Goal: Task Accomplishment & Management: Complete application form

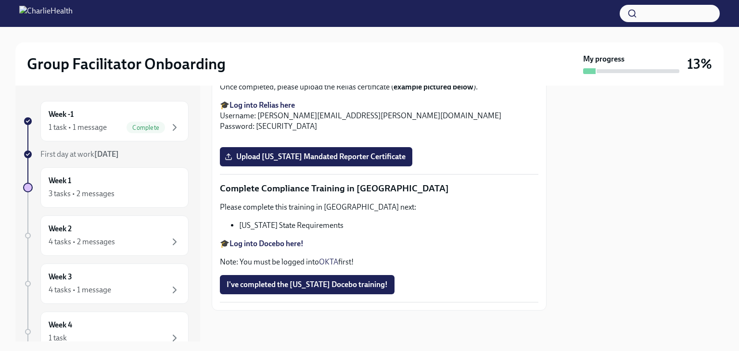
scroll to position [1635, 0]
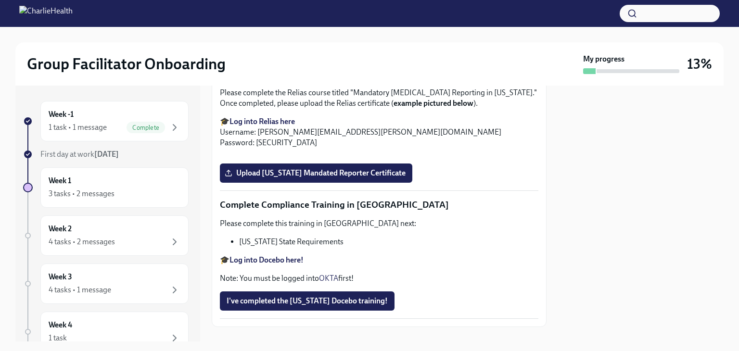
click at [326, 33] on label "Upload [US_STATE] Telehealth Certificate" at bounding box center [301, 23] width 162 height 19
click at [0, 0] on input "Upload [US_STATE] Telehealth Certificate" at bounding box center [0, 0] width 0 height 0
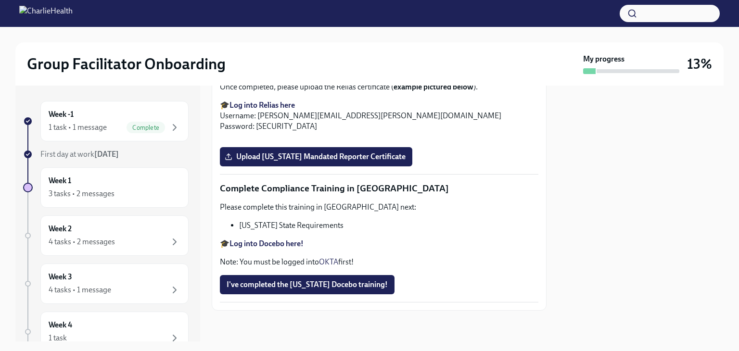
scroll to position [2095, 0]
click at [276, 244] on strong "Log into Docebo here!" at bounding box center [266, 243] width 74 height 9
click at [363, 286] on span "I've completed the [US_STATE] Docebo training!" at bounding box center [306, 285] width 161 height 10
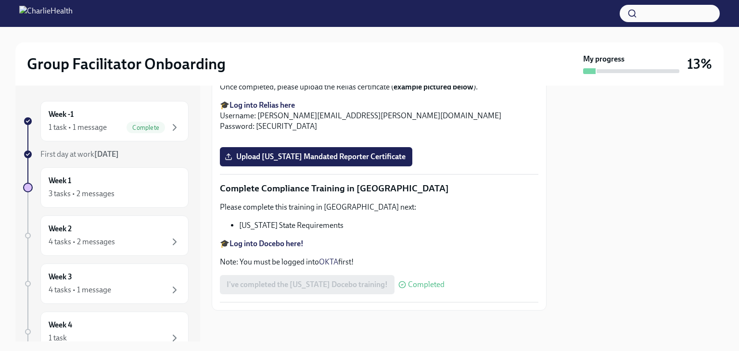
scroll to position [1855, 0]
click at [273, 110] on strong "Log into Relias here" at bounding box center [261, 104] width 65 height 9
click at [302, 162] on span "Upload [US_STATE] Mandated Reporter Certificate" at bounding box center [315, 157] width 179 height 10
click at [0, 0] on input "Upload [US_STATE] Mandated Reporter Certificate" at bounding box center [0, 0] width 0 height 0
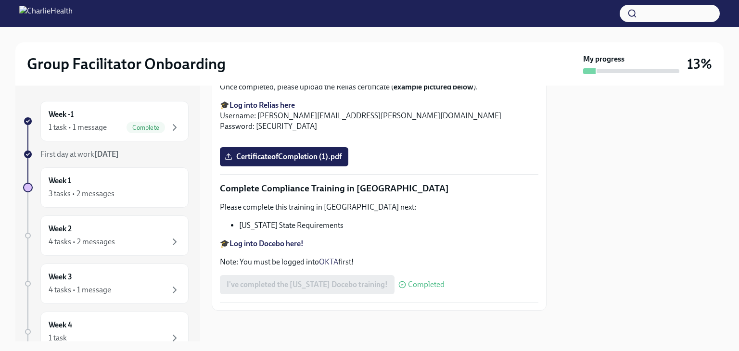
scroll to position [2095, 0]
click at [257, 160] on span "CertificateofCompletion (1).pdf" at bounding box center [283, 157] width 115 height 10
click at [0, 0] on input "CertificateofCompletion (1).pdf" at bounding box center [0, 0] width 0 height 0
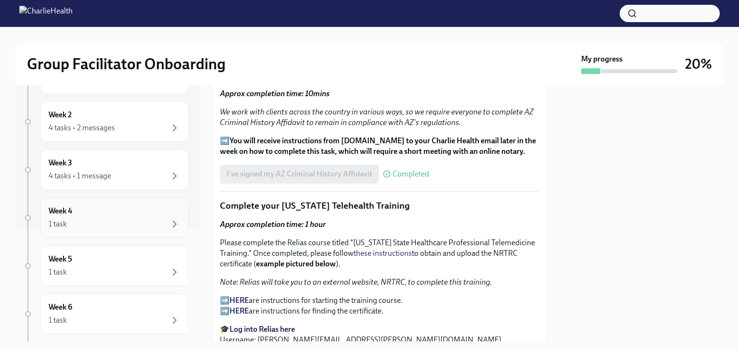
scroll to position [0, 0]
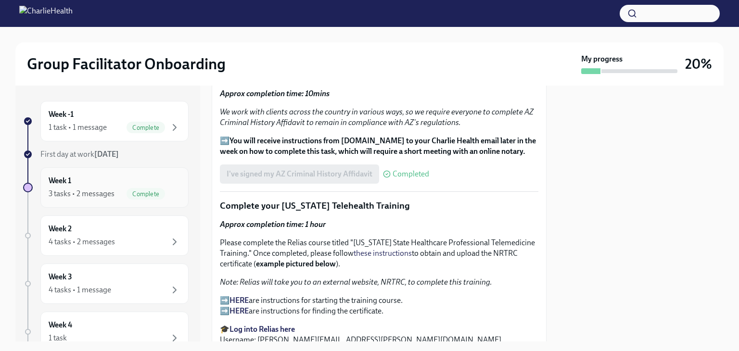
click at [56, 189] on div "3 tasks • 2 messages" at bounding box center [82, 193] width 66 height 11
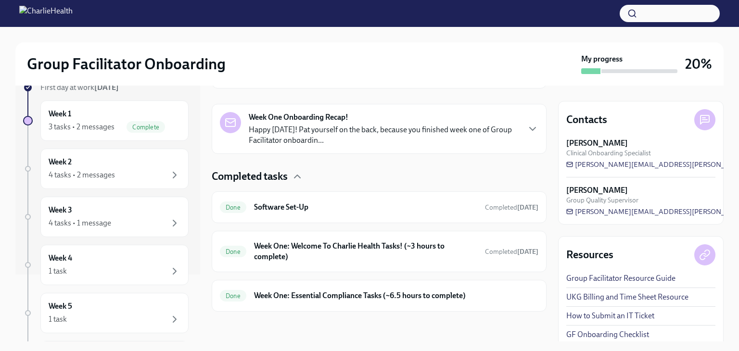
scroll to position [84, 0]
